Goal: Task Accomplishment & Management: Use online tool/utility

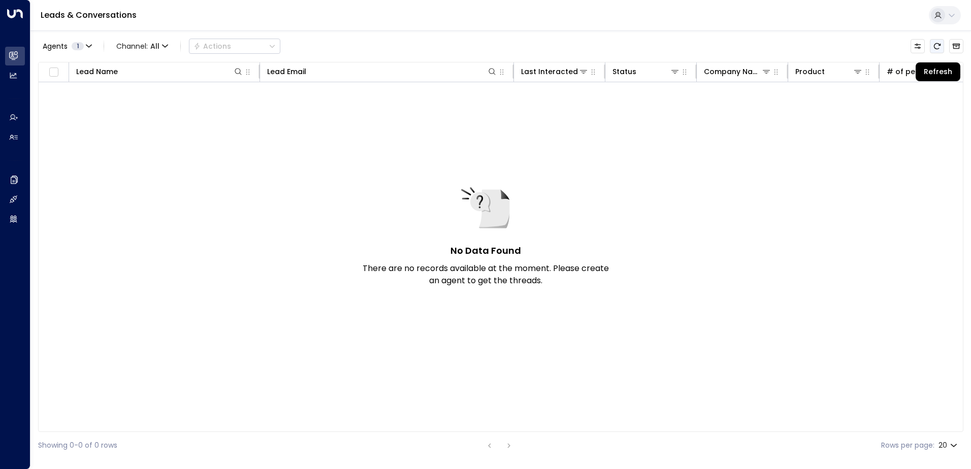
click at [937, 47] on icon "Refresh" at bounding box center [937, 46] width 8 height 8
click at [938, 44] on icon "Refresh" at bounding box center [937, 46] width 8 height 8
click at [938, 48] on icon "Refresh" at bounding box center [937, 46] width 8 height 8
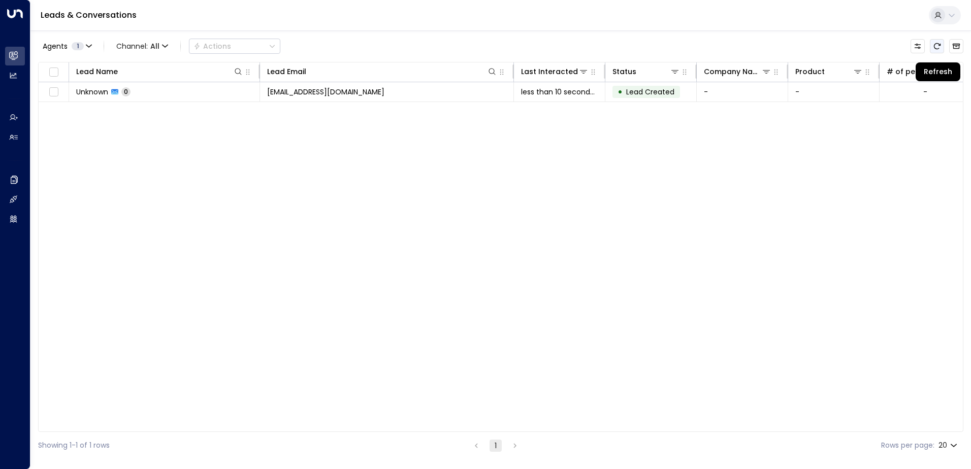
click at [938, 48] on icon "Refresh" at bounding box center [937, 46] width 8 height 8
click at [938, 47] on icon "Refresh" at bounding box center [937, 46] width 8 height 8
click at [935, 48] on icon "Refresh" at bounding box center [937, 46] width 7 height 6
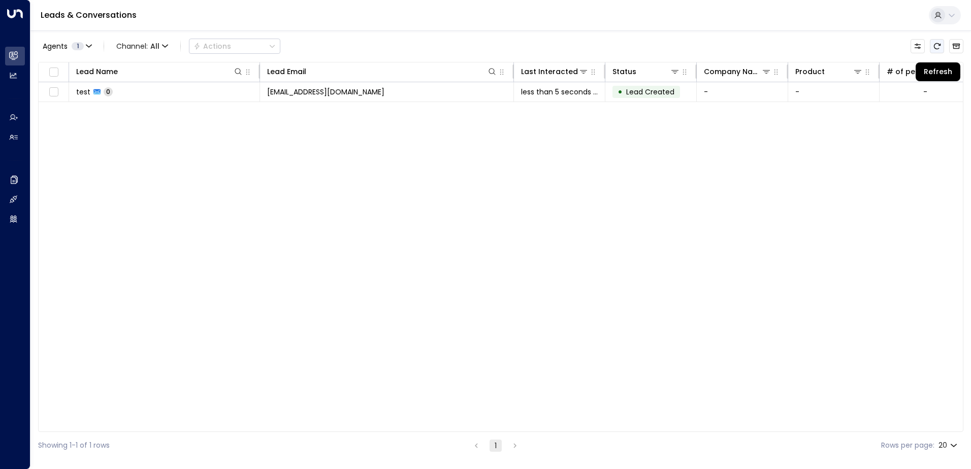
click at [935, 47] on icon "Refresh" at bounding box center [937, 46] width 8 height 8
click at [936, 45] on icon "Refresh" at bounding box center [937, 46] width 8 height 8
click at [935, 45] on icon "Refresh" at bounding box center [937, 46] width 8 height 8
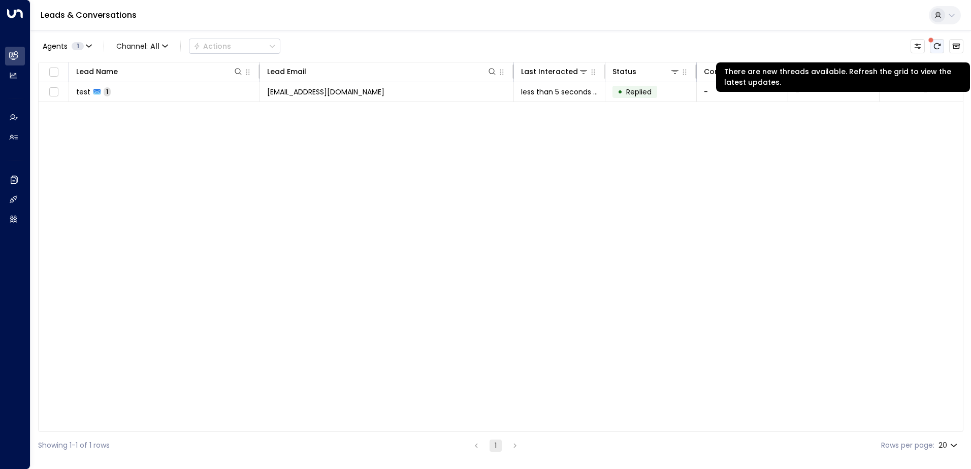
click at [935, 46] on icon "There are new threads available. Refresh the grid to view the latest updates." at bounding box center [937, 46] width 8 height 8
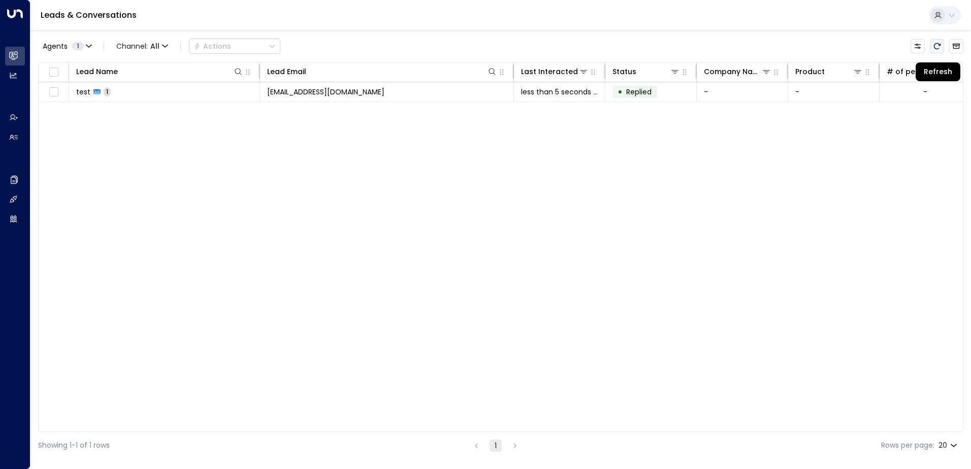
click at [935, 46] on icon "Refresh" at bounding box center [937, 46] width 8 height 8
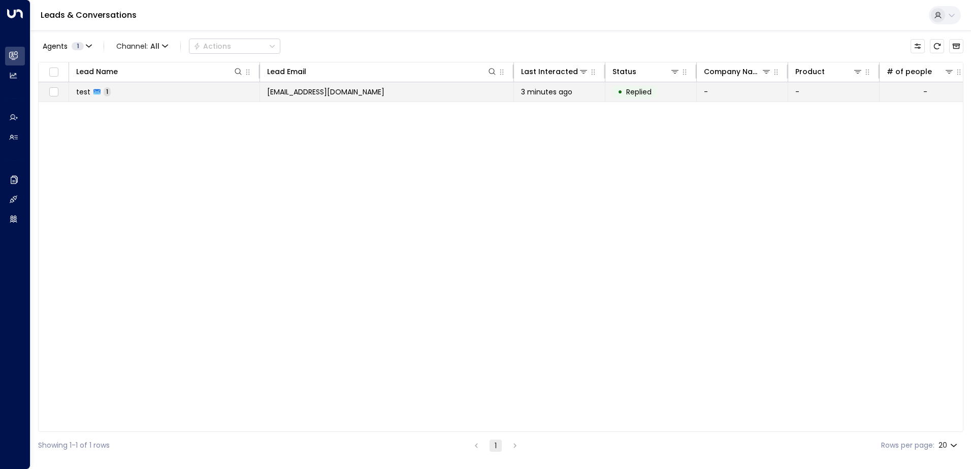
click at [163, 92] on td "test 1" at bounding box center [164, 91] width 191 height 19
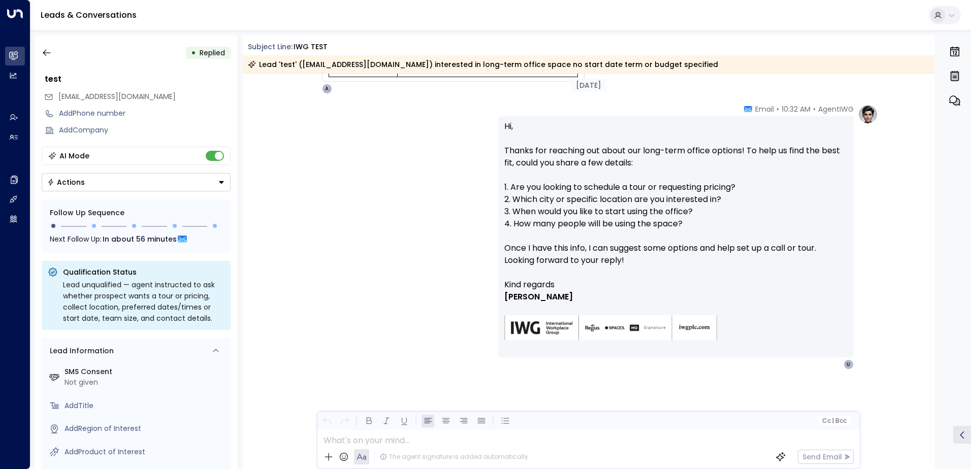
scroll to position [311, 0]
click at [391, 440] on div at bounding box center [587, 437] width 541 height 15
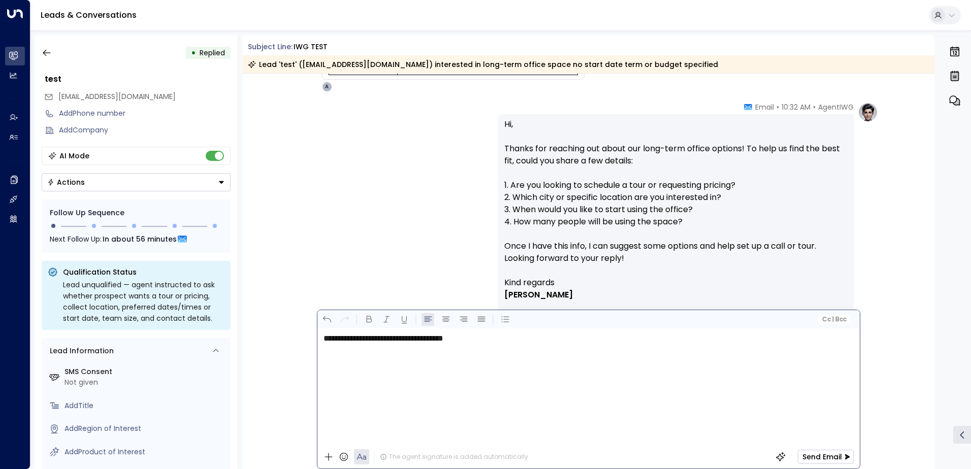
click at [826, 458] on button "Send Email" at bounding box center [826, 457] width 56 height 14
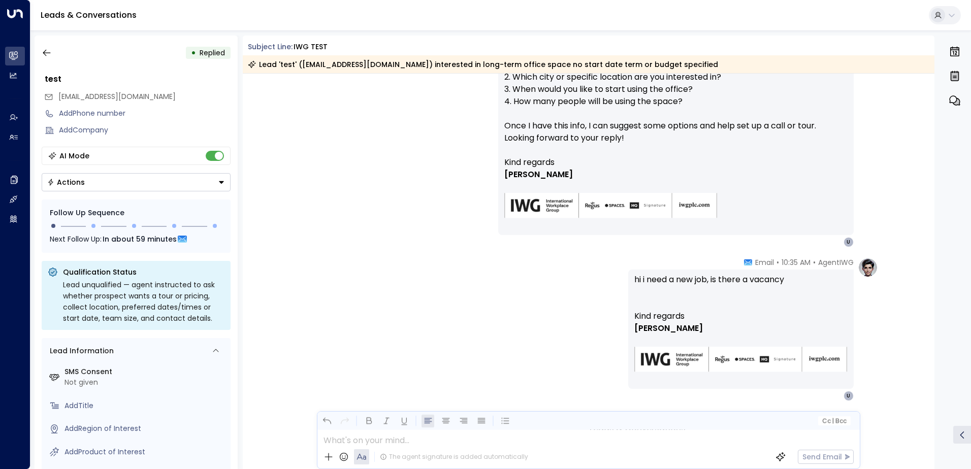
scroll to position [465, 0]
